Goal: Task Accomplishment & Management: Manage account settings

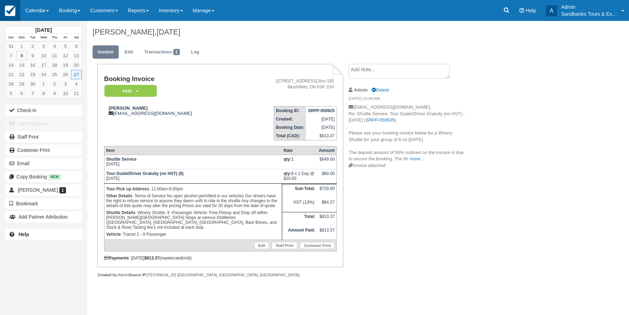
click at [12, 12] on img at bounding box center [10, 11] width 10 height 10
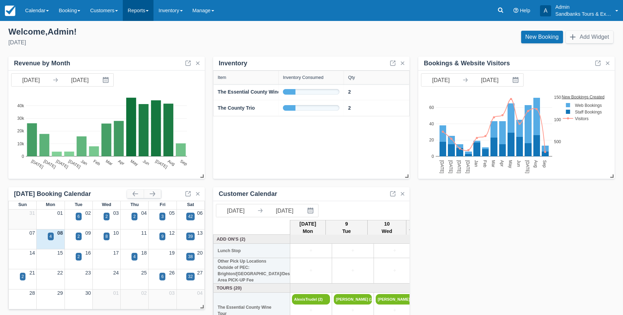
drag, startPoint x: 142, startPoint y: 12, endPoint x: 136, endPoint y: 23, distance: 12.5
click at [141, 12] on link "Reports" at bounding box center [138, 10] width 31 height 21
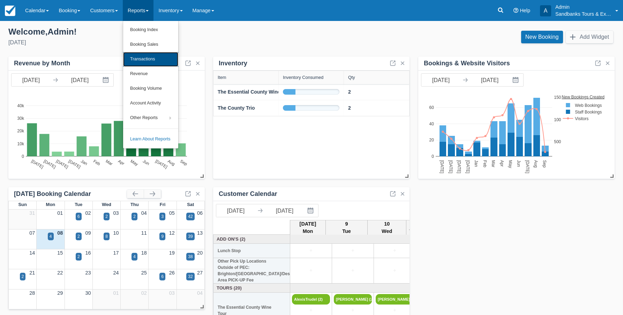
click at [141, 59] on link "Transactions" at bounding box center [150, 59] width 55 height 15
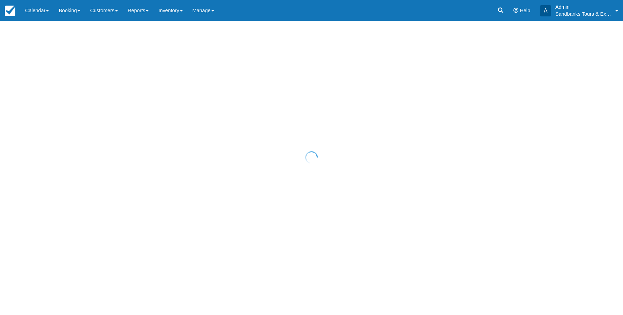
select select "10"
